Goal: Transaction & Acquisition: Purchase product/service

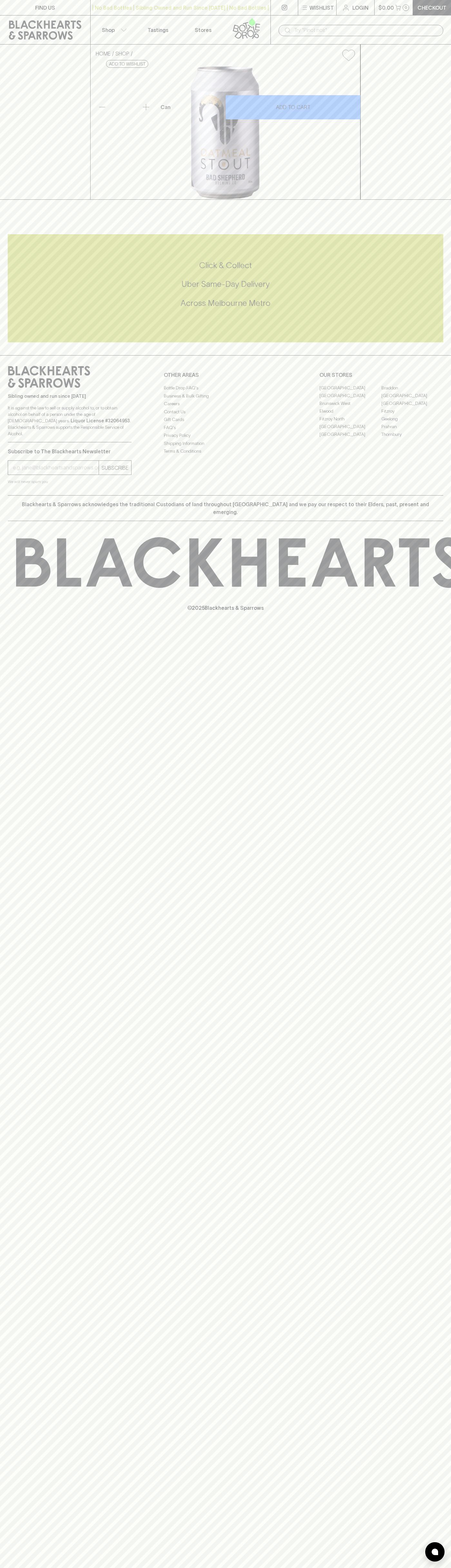
click at [115, 26] on p "Shop" at bounding box center [108, 30] width 13 height 8
click at [440, 1008] on div at bounding box center [225, 784] width 451 height 1568
click at [251, 1567] on html "FIND US | No Bad Bottles | Sibling Owned and Run Since 2006 | No Bad Bottles | …" at bounding box center [225, 784] width 451 height 1568
click at [3, 1208] on div at bounding box center [225, 784] width 451 height 1568
